Goal: Task Accomplishment & Management: Complete application form

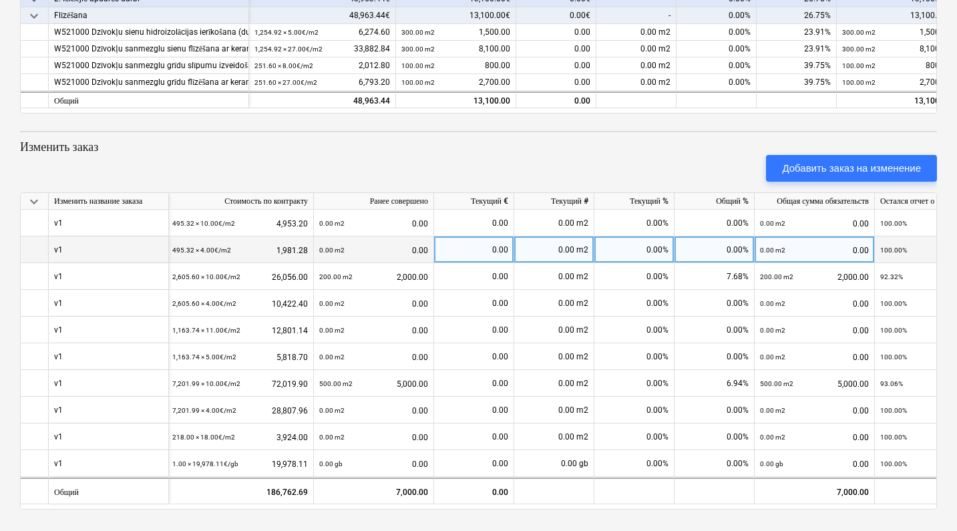
scroll to position [262, 0]
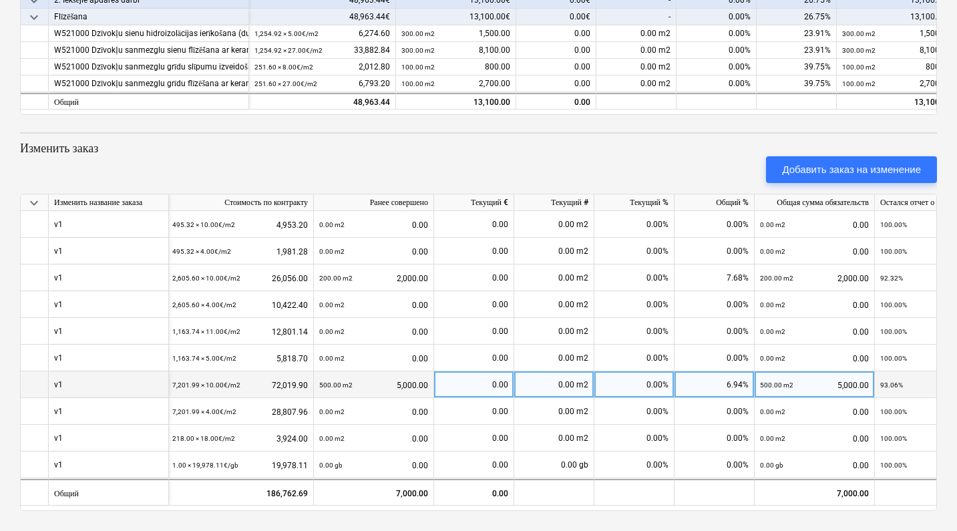
click at [526, 383] on div "0.00 m2" at bounding box center [554, 384] width 80 height 27
type input "1000"
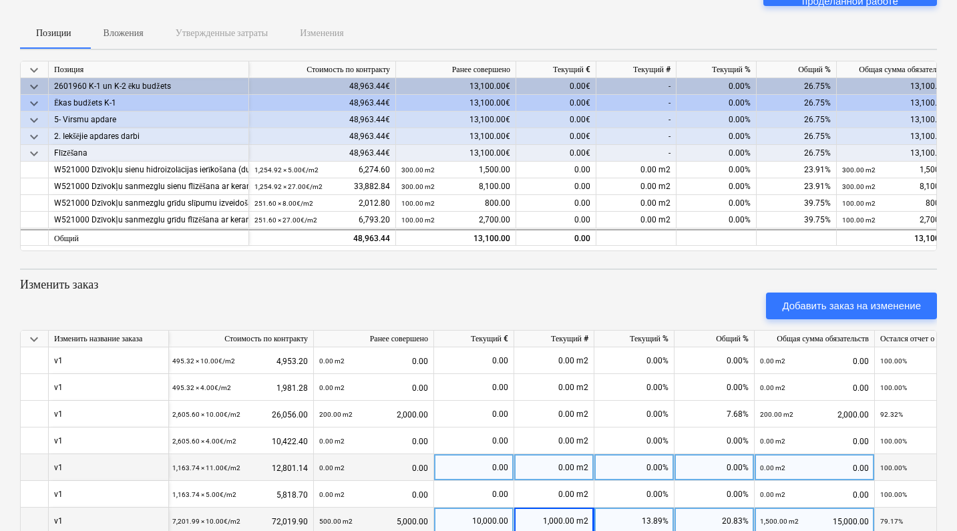
scroll to position [220, 0]
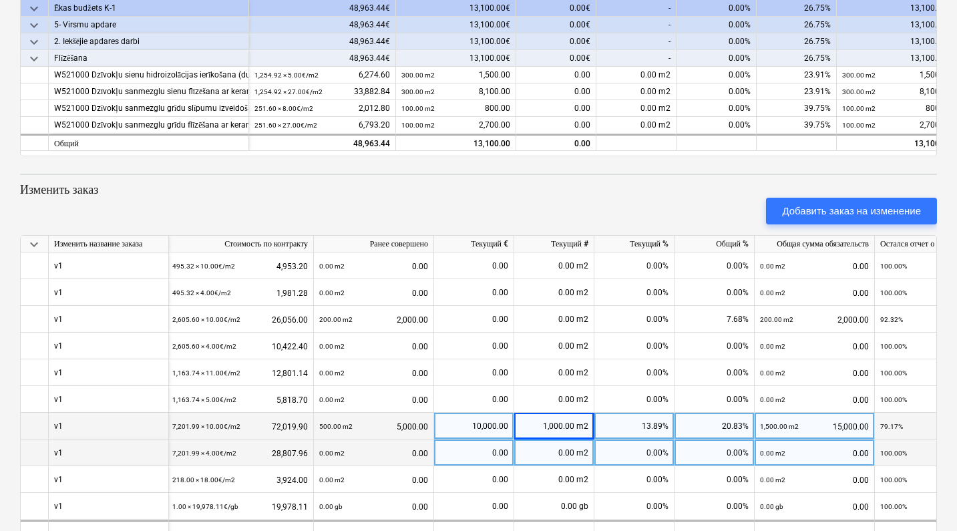
click at [529, 458] on div "0.00 m2" at bounding box center [554, 452] width 80 height 27
type input "500"
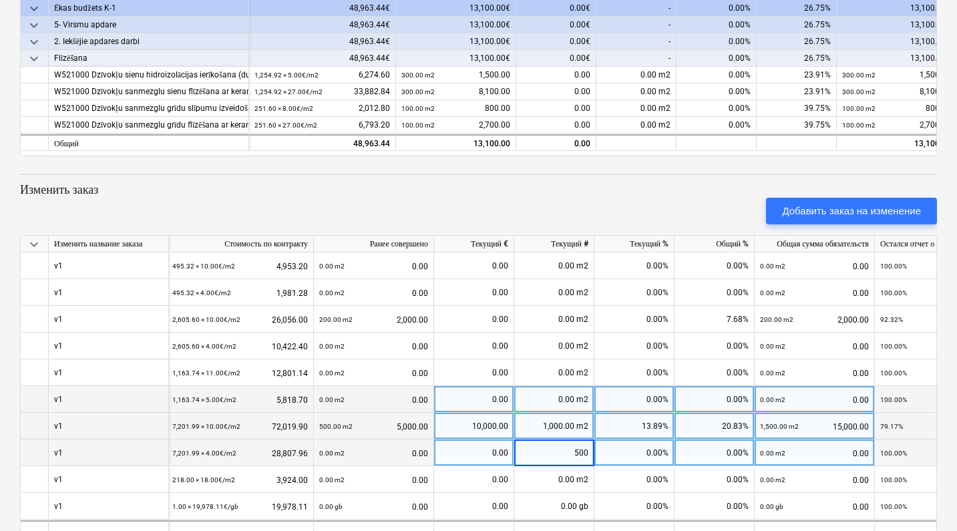
click at [649, 397] on div "0.00%" at bounding box center [634, 399] width 80 height 27
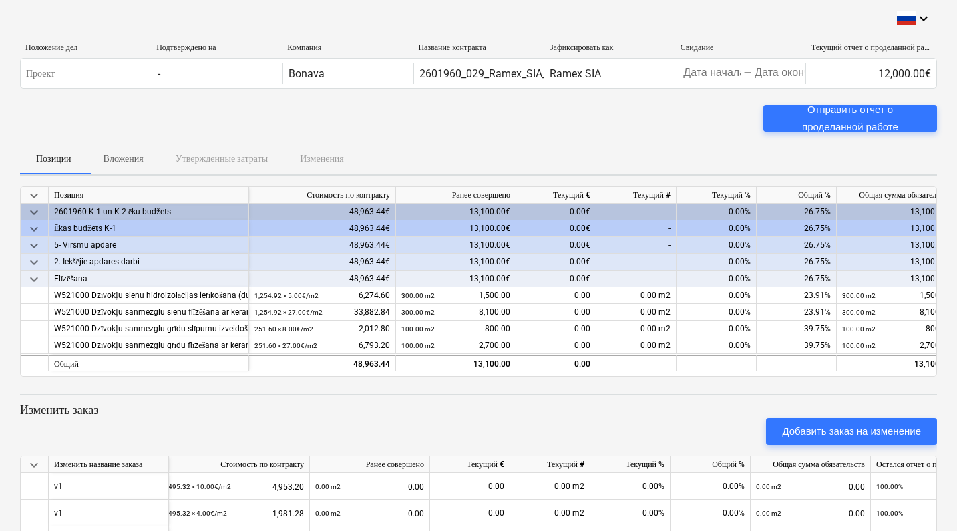
scroll to position [0, 0]
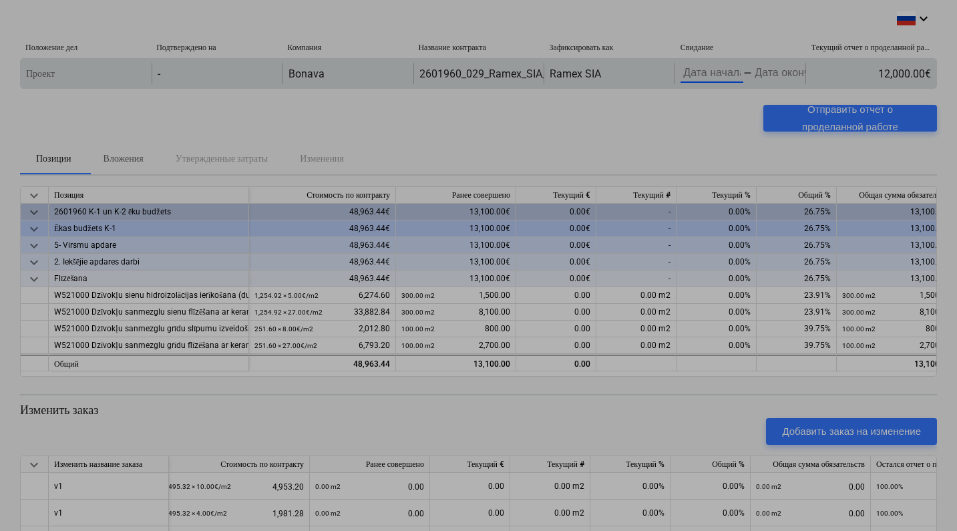
click at [711, 77] on body "keyboard_arrow_down Положение дел Подтверждено на Компания Название контракта З…" at bounding box center [478, 265] width 957 height 531
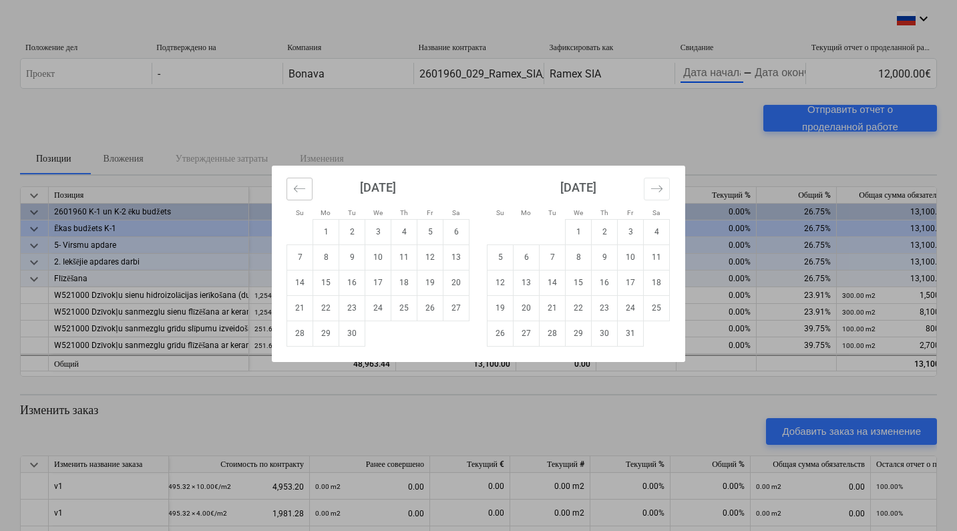
click at [305, 187] on icon "Move backward to switch to the previous month." at bounding box center [299, 188] width 13 height 13
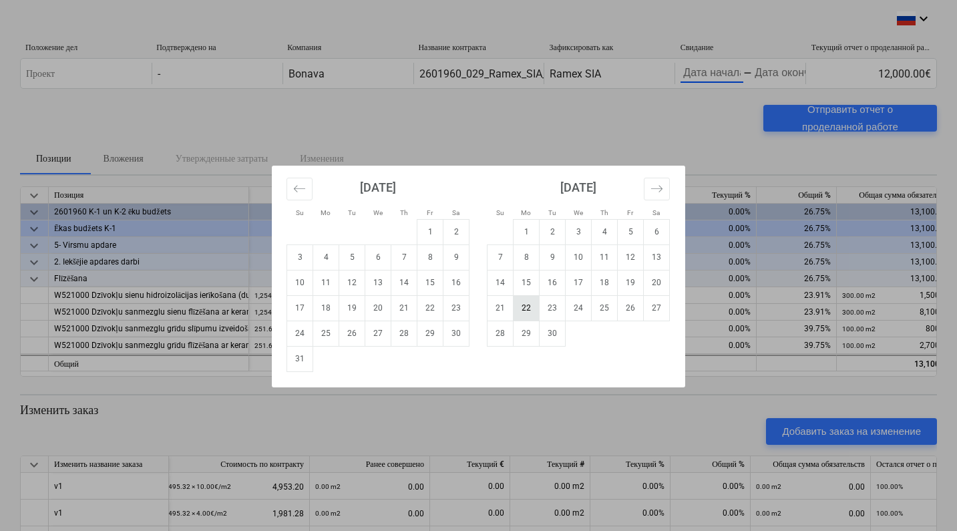
click at [523, 309] on td "22" at bounding box center [527, 307] width 26 height 25
click at [428, 307] on td "22" at bounding box center [430, 307] width 26 height 25
type input "[DATE]"
click at [428, 307] on td "22" at bounding box center [430, 307] width 26 height 25
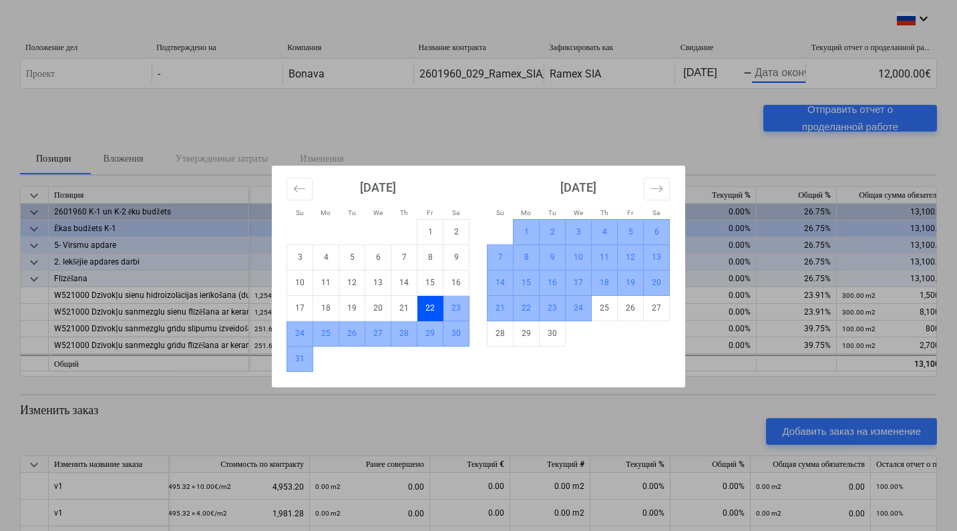
click at [568, 308] on td "24" at bounding box center [579, 307] width 26 height 25
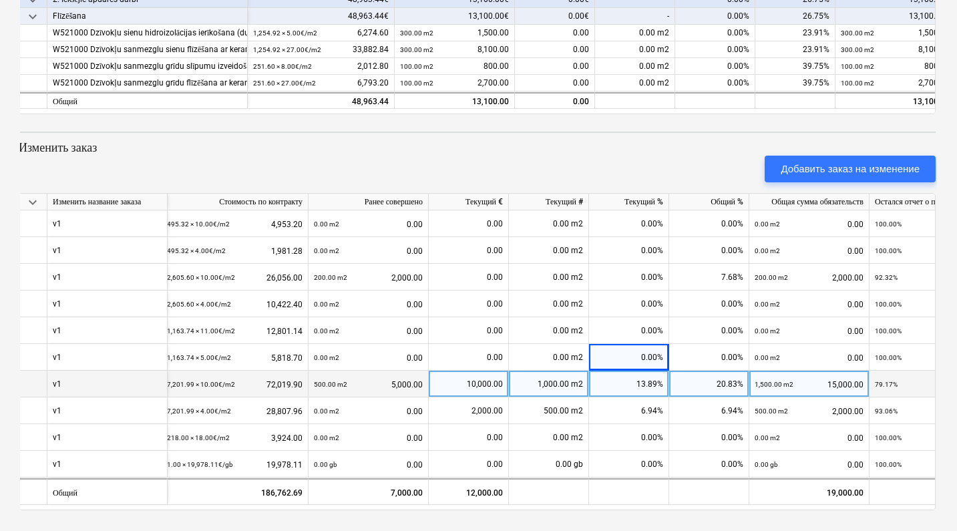
scroll to position [262, 0]
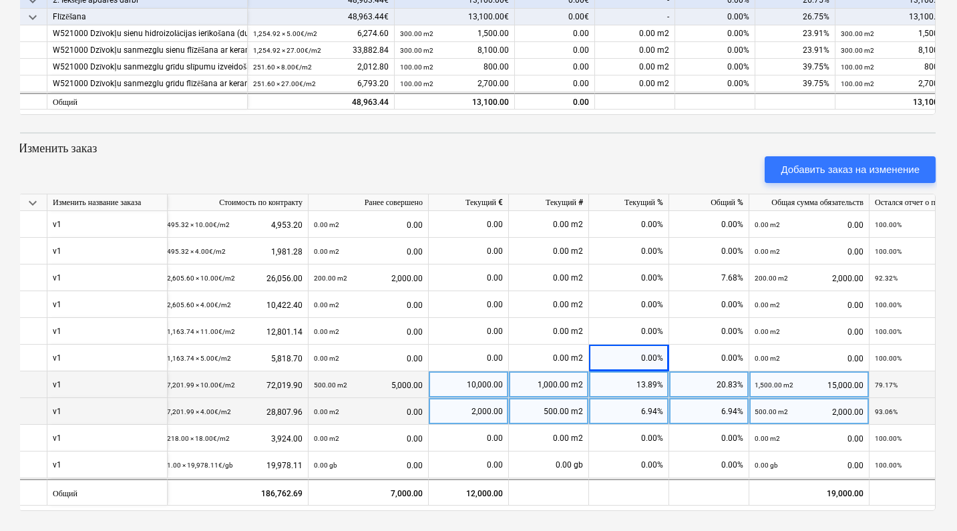
click at [545, 412] on div "500.00 m2" at bounding box center [549, 411] width 80 height 27
type input "1"
type input "500"
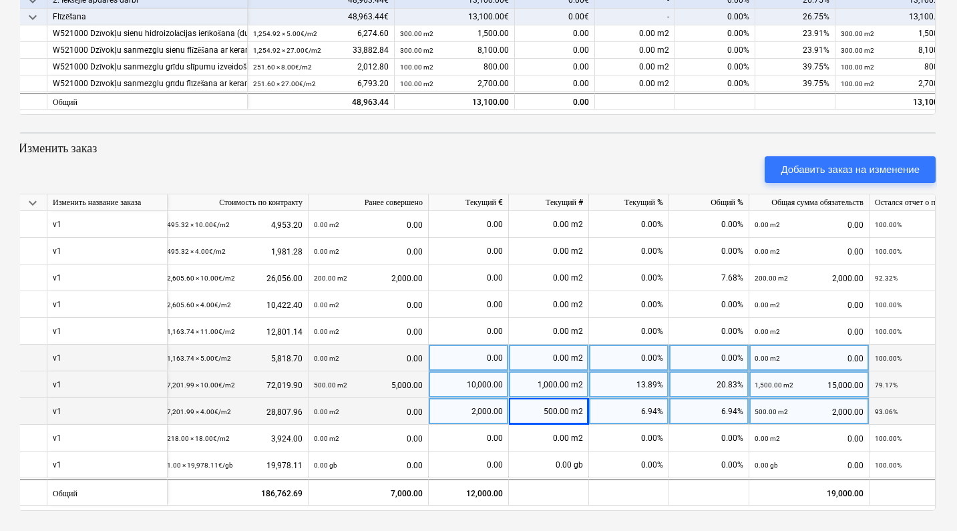
click at [509, 347] on div "0.00 m2" at bounding box center [549, 358] width 80 height 27
click at [553, 403] on div "500.00 m2" at bounding box center [549, 411] width 80 height 27
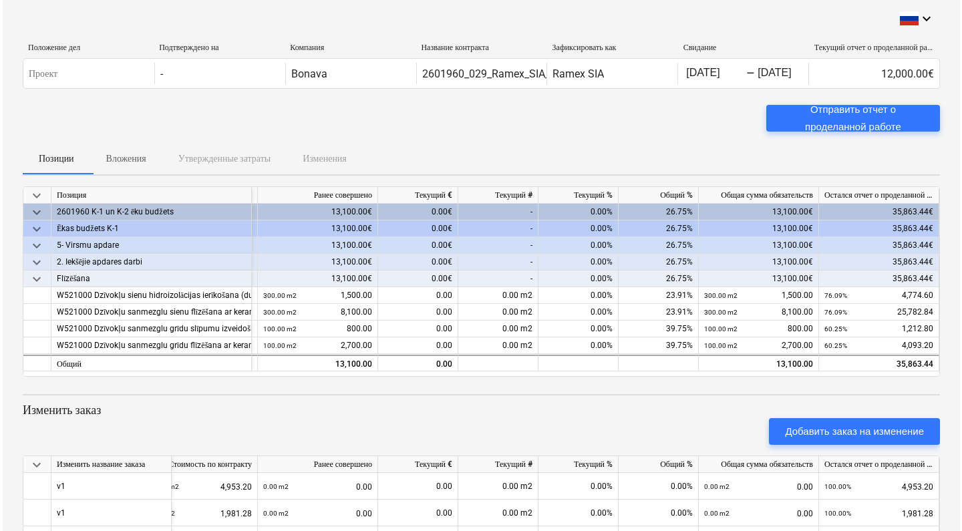
scroll to position [0, 0]
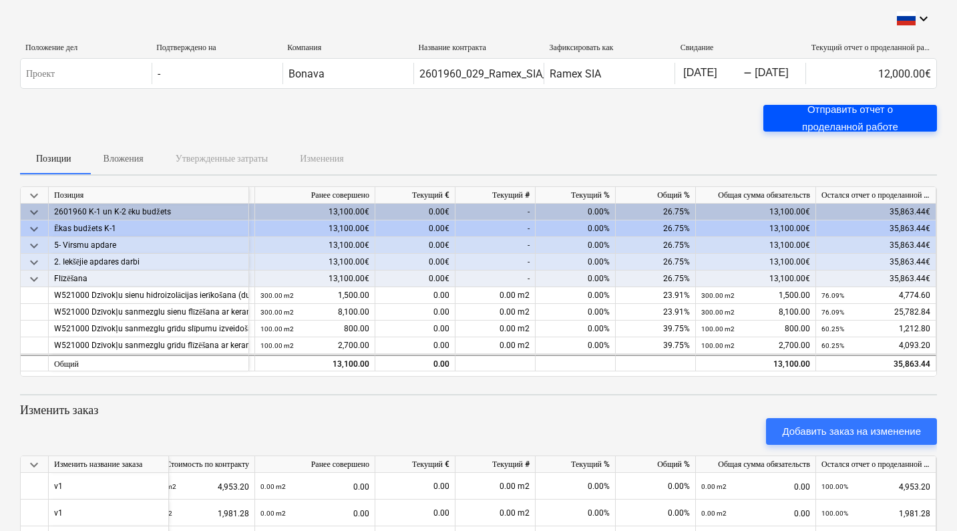
click at [803, 117] on div "Отправить отчет о проделанной работе" at bounding box center [850, 118] width 142 height 35
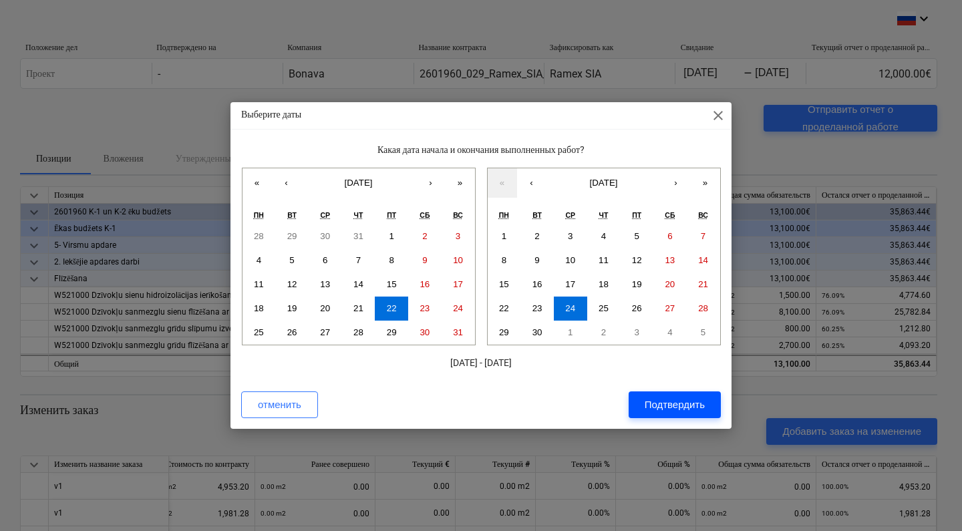
click at [661, 405] on div "Подтвердить" at bounding box center [675, 404] width 60 height 17
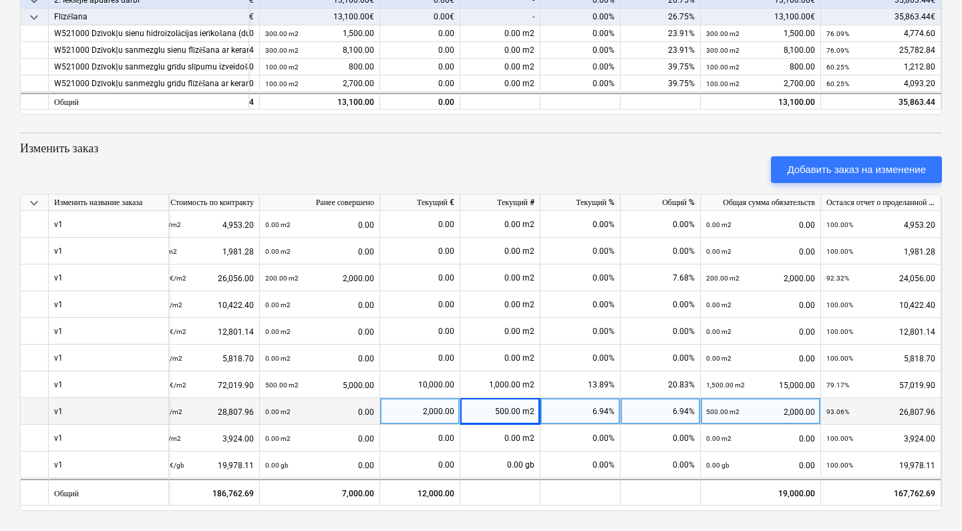
scroll to position [0, 136]
